Goal: Information Seeking & Learning: Learn about a topic

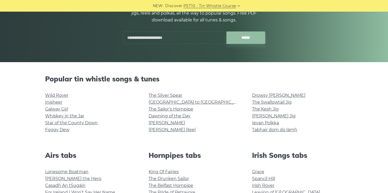
scroll to position [83, 0]
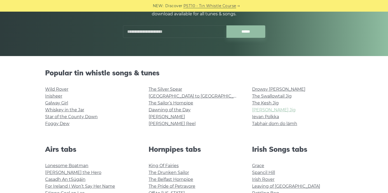
click at [277, 110] on link "[PERSON_NAME] Jig" at bounding box center [274, 109] width 44 height 5
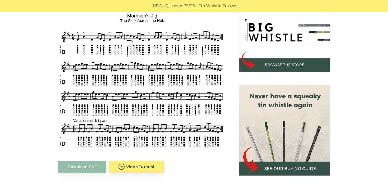
scroll to position [167, 0]
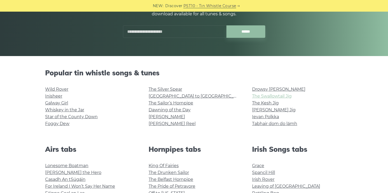
click at [267, 98] on link "The Swallowtail Jig" at bounding box center [272, 96] width 40 height 5
click at [62, 103] on link "Galway Girl" at bounding box center [56, 102] width 23 height 5
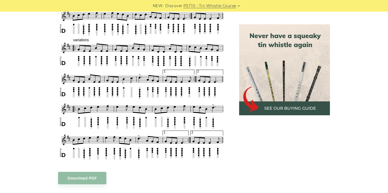
scroll to position [293, 0]
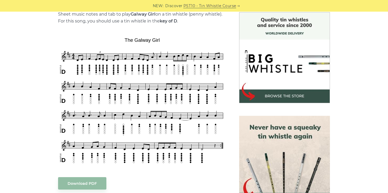
scroll to position [140, 0]
